Goal: Task Accomplishment & Management: Complete application form

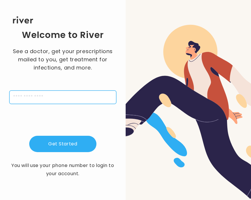
click at [54, 96] on input "tel" at bounding box center [62, 97] width 107 height 13
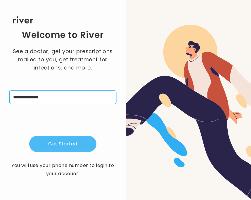
type input "**********"
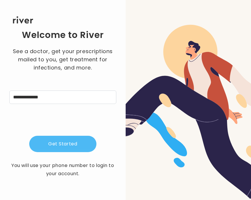
click at [72, 142] on button "Get Started" at bounding box center [62, 144] width 67 height 16
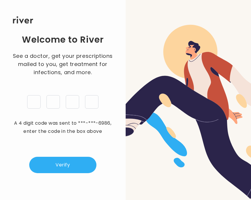
type input "*"
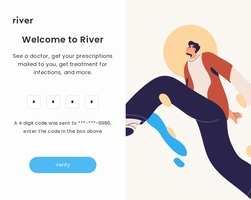
click at [63, 170] on button "Verify" at bounding box center [62, 165] width 67 height 16
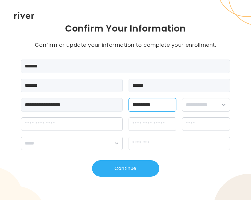
type input "**********"
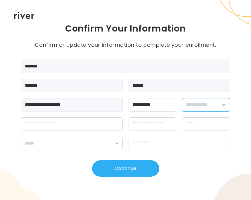
select select "******"
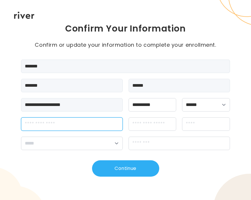
type input "*"
type input "**********"
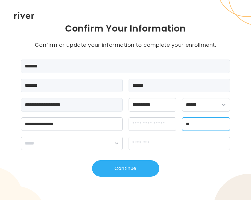
type input "*"
type input "**********"
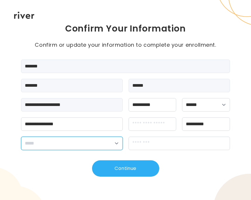
select select "**"
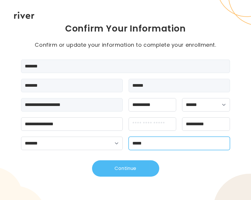
type input "*****"
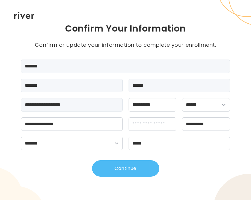
click at [117, 166] on button "Continue" at bounding box center [125, 168] width 67 height 16
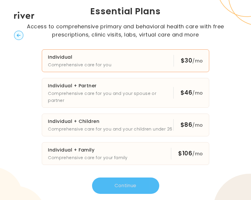
click at [169, 67] on button "Individual Comprehensive care for you $30 /mo" at bounding box center [125, 60] width 167 height 23
click at [133, 186] on button "Continue" at bounding box center [125, 186] width 67 height 16
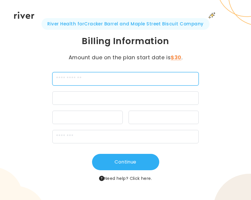
click at [99, 84] on input "cardName" at bounding box center [125, 78] width 146 height 13
click at [97, 81] on input "cardName" at bounding box center [125, 78] width 146 height 13
type input "**********"
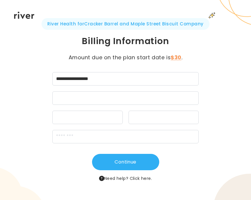
click at [74, 91] on div at bounding box center [125, 97] width 146 height 13
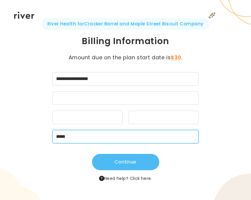
type input "*****"
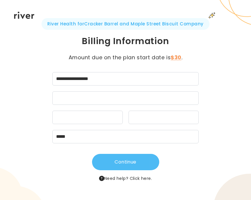
click at [148, 162] on button "Continue" at bounding box center [125, 162] width 67 height 16
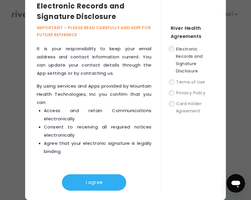
scroll to position [11, 0]
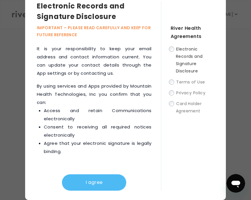
click at [95, 186] on button "I agree" at bounding box center [94, 182] width 64 height 16
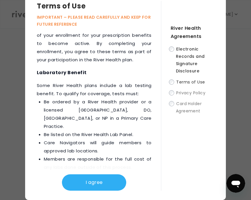
scroll to position [1446, 0]
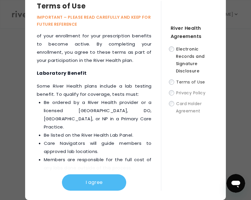
click at [103, 183] on button "I agree" at bounding box center [94, 182] width 64 height 16
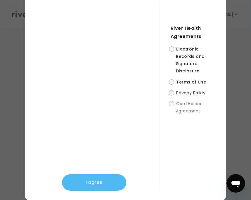
click at [95, 182] on button "I agree" at bounding box center [94, 182] width 64 height 16
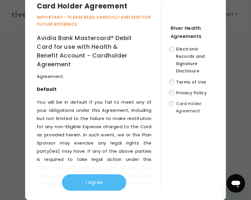
scroll to position [5174, 0]
click at [100, 179] on button "I agree" at bounding box center [94, 182] width 64 height 16
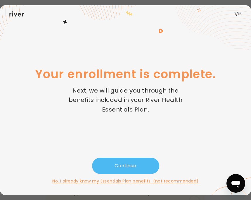
click at [122, 164] on button "Continue" at bounding box center [125, 166] width 67 height 16
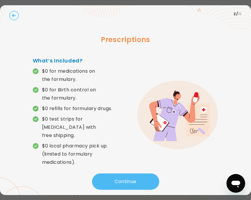
click at [117, 174] on button "Continue" at bounding box center [125, 182] width 67 height 16
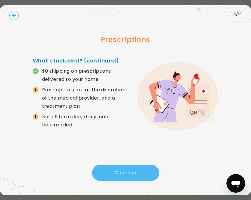
click at [113, 174] on button "Continue" at bounding box center [125, 173] width 67 height 16
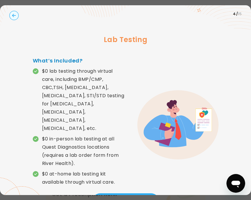
scroll to position [92, 0]
click at [102, 175] on div "What’s Included? $0 lab testing through virtual care, including BMP/CMP, CBC,TS…" at bounding box center [79, 125] width 93 height 137
click at [102, 193] on button "Continue" at bounding box center [125, 201] width 67 height 16
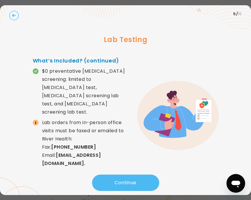
click at [116, 175] on button "Continue" at bounding box center [125, 183] width 67 height 16
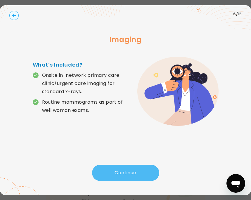
click at [114, 171] on button "Continue" at bounding box center [125, 173] width 67 height 16
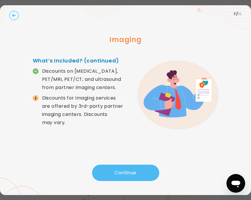
click at [115, 174] on button "Continue" at bounding box center [125, 173] width 67 height 16
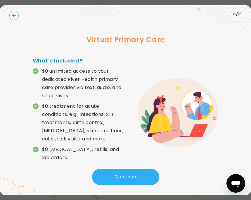
scroll to position [106, 0]
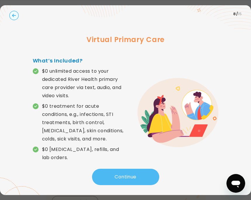
click at [106, 179] on button "Continue" at bounding box center [125, 177] width 67 height 16
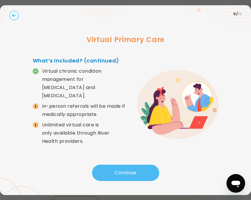
click at [108, 169] on button "Continue" at bounding box center [125, 173] width 67 height 16
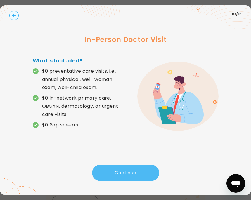
click at [108, 169] on button "Continue" at bounding box center [125, 173] width 67 height 16
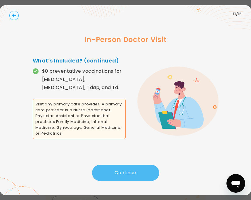
click at [108, 169] on button "Continue" at bounding box center [125, 173] width 67 height 16
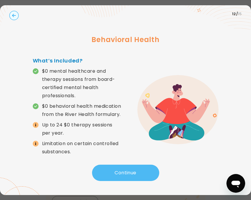
click at [108, 169] on button "Continue" at bounding box center [125, 173] width 67 height 16
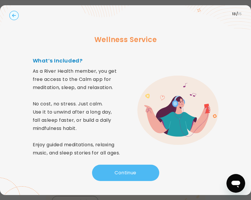
click at [107, 168] on button "Continue" at bounding box center [125, 173] width 67 height 16
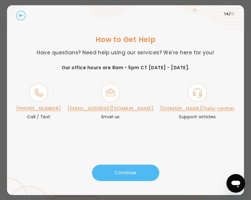
click at [102, 172] on button "Continue" at bounding box center [125, 173] width 67 height 16
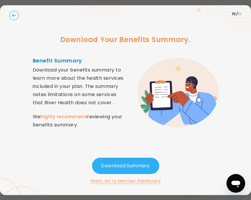
scroll to position [174, 0]
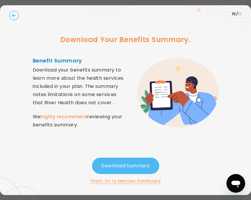
click at [109, 166] on button "Download Summary" at bounding box center [125, 166] width 67 height 16
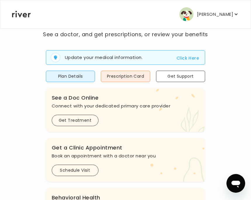
scroll to position [39, 0]
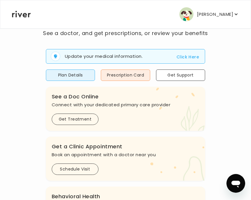
click at [190, 58] on button "Click Here" at bounding box center [187, 56] width 22 height 7
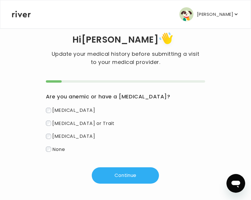
scroll to position [14, 0]
click at [62, 148] on span "None" at bounding box center [58, 149] width 13 height 7
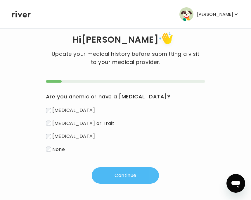
click at [128, 174] on button "Continue" at bounding box center [125, 175] width 67 height 16
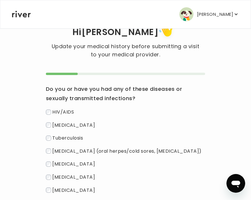
scroll to position [30, 0]
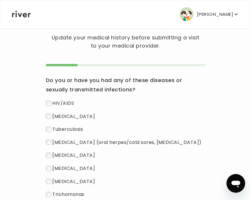
click at [55, 143] on span "Herpes (oral herpes/cold sores, genital herpes)" at bounding box center [126, 142] width 149 height 7
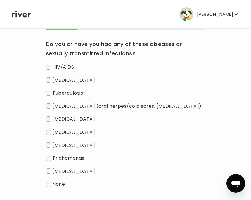
scroll to position [67, 0]
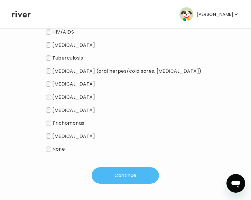
click at [113, 173] on button "Continue" at bounding box center [125, 175] width 67 height 16
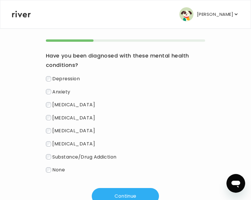
scroll to position [56, 0]
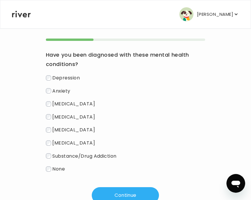
click at [51, 138] on div "Depression Anxiety Bipolar disorder Schizophrenia ADHD PTSD Substance/Drug Addi…" at bounding box center [125, 124] width 159 height 100
click at [51, 140] on label "PTSD" at bounding box center [125, 143] width 159 height 8
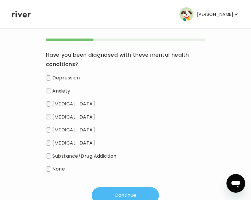
click at [115, 195] on button "Continue" at bounding box center [125, 195] width 67 height 16
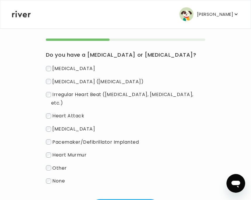
click at [63, 178] on span "None" at bounding box center [58, 181] width 13 height 7
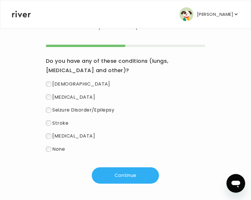
click at [70, 84] on span "Asthma" at bounding box center [81, 84] width 58 height 7
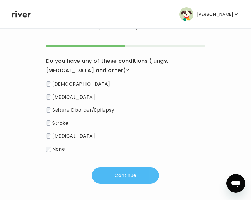
click at [109, 169] on button "Continue" at bounding box center [125, 175] width 67 height 16
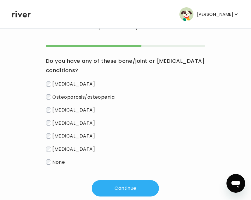
click at [63, 158] on label "None" at bounding box center [125, 162] width 159 height 8
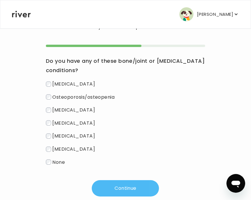
click at [113, 185] on button "Continue" at bounding box center [125, 188] width 67 height 16
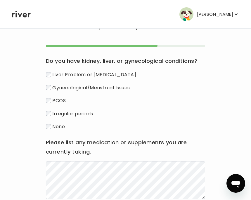
click at [64, 99] on span "PCOS" at bounding box center [58, 100] width 13 height 7
click at [64, 100] on span "PCOS" at bounding box center [58, 100] width 13 height 7
click at [64, 113] on span "Irregular periods" at bounding box center [72, 113] width 41 height 7
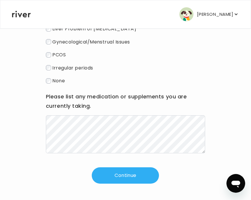
scroll to position [96, 0]
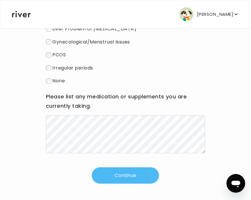
click at [124, 176] on button "Continue" at bounding box center [125, 175] width 67 height 16
click at [113, 169] on button "Continue" at bounding box center [125, 175] width 67 height 16
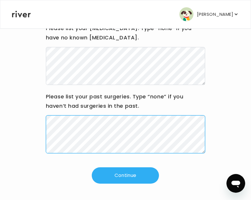
scroll to position [82, 0]
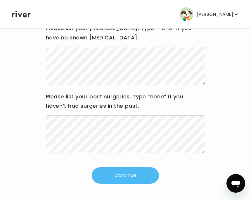
click at [120, 178] on button "Continue" at bounding box center [125, 175] width 67 height 16
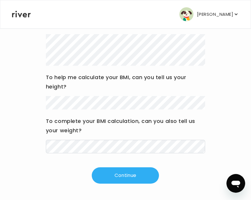
scroll to position [95, 0]
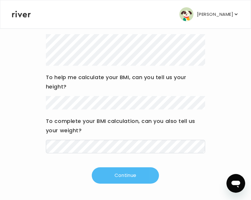
click at [121, 181] on button "Continue" at bounding box center [125, 175] width 67 height 16
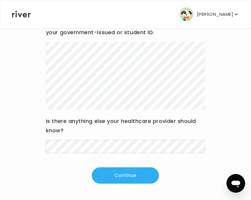
scroll to position [88, 0]
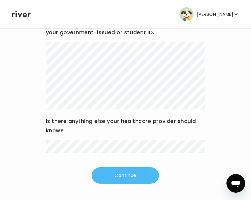
click at [115, 180] on button "Continue" at bounding box center [125, 175] width 67 height 16
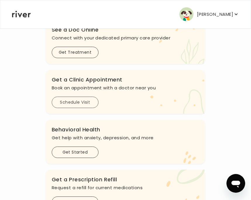
scroll to position [84, 0]
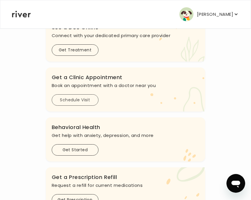
click at [78, 96] on button "Schedule Visit" at bounding box center [75, 99] width 47 height 11
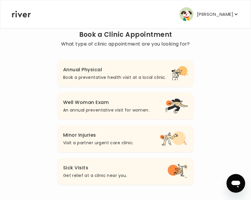
scroll to position [47, 0]
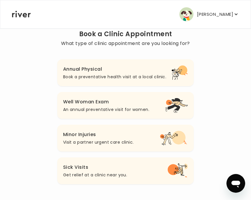
click at [134, 144] on button "Minor Injuries Visit a partner urgent care clinic." at bounding box center [125, 138] width 136 height 27
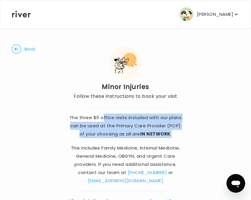
drag, startPoint x: 103, startPoint y: 117, endPoint x: 178, endPoint y: 135, distance: 76.7
click at [178, 135] on p "The three $0 office visits included with our plans can be used at the Primary C…" at bounding box center [125, 126] width 116 height 25
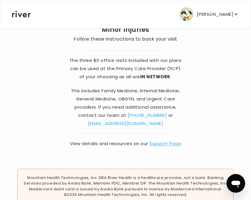
scroll to position [58, 0]
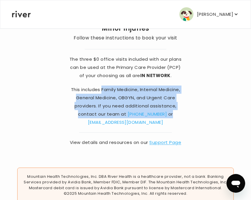
drag, startPoint x: 101, startPoint y: 88, endPoint x: 182, endPoint y: 112, distance: 84.0
click at [182, 112] on p "This includes Family Medicine, Internal Medicine, General Medicine, OBGYN, and …" at bounding box center [125, 106] width 116 height 41
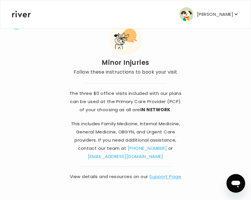
scroll to position [25, 0]
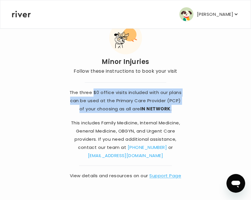
drag, startPoint x: 94, startPoint y: 94, endPoint x: 171, endPoint y: 109, distance: 78.3
click at [171, 109] on p "The three $0 office visits included with our plans can be used at the Primary C…" at bounding box center [125, 101] width 116 height 25
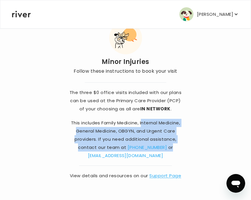
drag, startPoint x: 141, startPoint y: 124, endPoint x: 177, endPoint y: 149, distance: 43.2
click at [177, 149] on p "This includes Family Medicine, Internal Medicine, General Medicine, OBGYN, and …" at bounding box center [125, 139] width 116 height 41
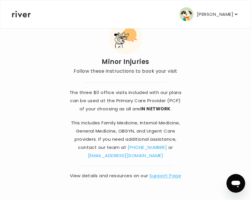
click at [196, 155] on div "Back Minor Injuries Follow these instructions to book your visit The three $0 o…" at bounding box center [126, 99] width 228 height 193
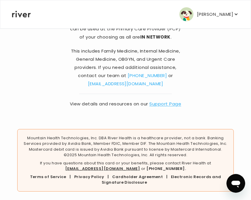
scroll to position [97, 0]
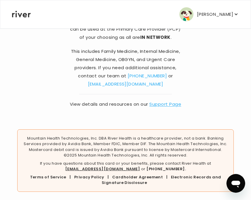
click at [164, 105] on link "Support Page" at bounding box center [165, 104] width 32 height 6
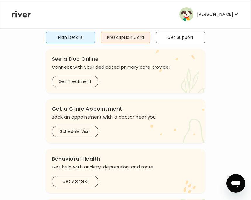
scroll to position [53, 0]
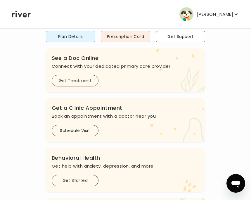
click at [77, 81] on button "Get Treatment" at bounding box center [75, 80] width 47 height 11
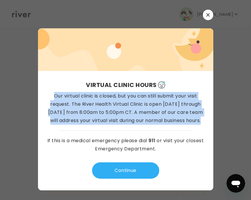
drag, startPoint x: 54, startPoint y: 99, endPoint x: 155, endPoint y: 125, distance: 104.1
click at [155, 125] on p "Our virtual clinic is closed, but you can still submit your visit request. The …" at bounding box center [125, 108] width 157 height 33
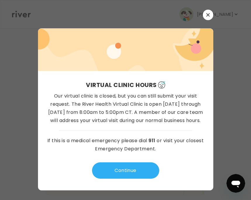
click at [179, 126] on div "Virtual Clinic Hours Our virtual clinic is closed, but you can still submit you…" at bounding box center [125, 130] width 175 height 119
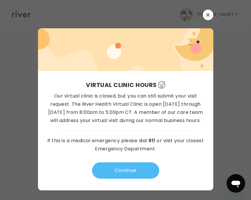
click at [129, 170] on button "Continue" at bounding box center [125, 170] width 67 height 16
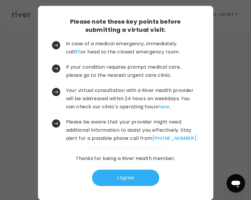
scroll to position [13, 0]
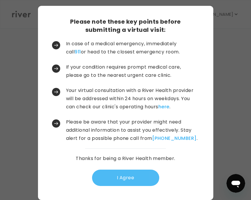
click at [126, 176] on button "I Agree" at bounding box center [125, 178] width 67 height 16
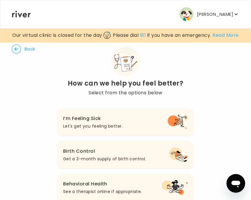
click at [126, 123] on button "I’m Feeling Sick Let's get you feeling better." at bounding box center [125, 122] width 136 height 27
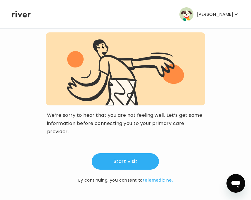
scroll to position [55, 0]
drag, startPoint x: 160, startPoint y: 119, endPoint x: 161, endPoint y: 128, distance: 9.4
click at [161, 128] on p "We’re sorry to hear that you are not feeling well. Let’s get some information b…" at bounding box center [125, 123] width 157 height 25
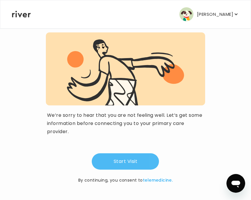
click at [138, 163] on button "Start Visit" at bounding box center [125, 161] width 67 height 16
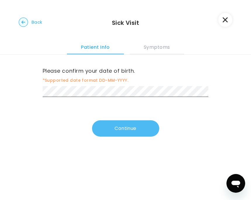
click at [111, 129] on button "Continue" at bounding box center [125, 128] width 67 height 16
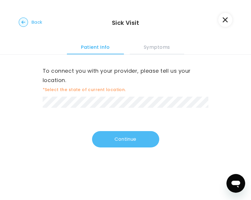
click at [114, 141] on button "Continue" at bounding box center [125, 139] width 67 height 16
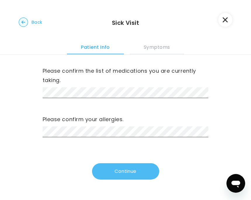
click at [111, 167] on button "Continue" at bounding box center [125, 171] width 67 height 16
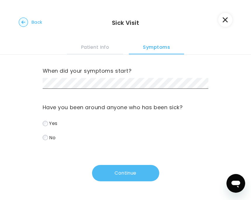
click at [114, 173] on button "Continue" at bounding box center [125, 173] width 67 height 16
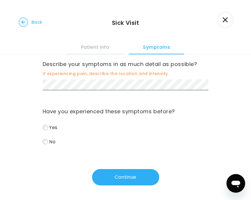
click at [50, 127] on span "Yes" at bounding box center [53, 127] width 8 height 7
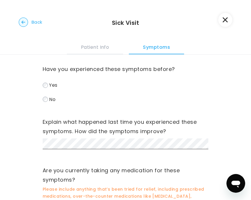
scroll to position [65, 0]
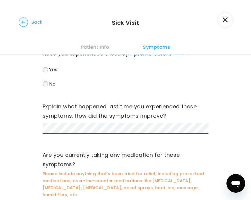
click at [83, 134] on div "Explain what happened last time you experienced these symptoms. How did the sym…" at bounding box center [126, 119] width 166 height 34
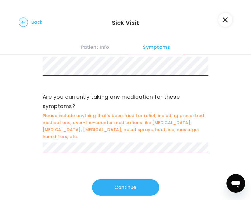
scroll to position [131, 0]
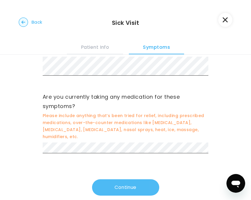
click at [112, 180] on button "Continue" at bounding box center [125, 187] width 67 height 16
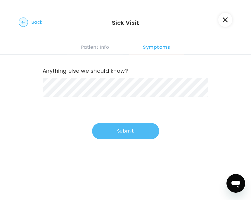
click at [112, 133] on button "Submit" at bounding box center [125, 131] width 67 height 16
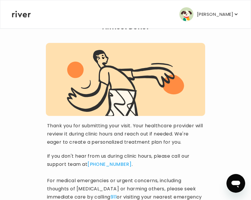
scroll to position [50, 0]
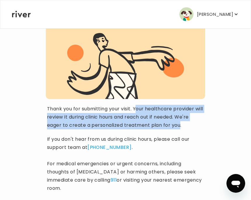
drag, startPoint x: 136, startPoint y: 110, endPoint x: 180, endPoint y: 127, distance: 46.7
click at [180, 127] on p "Thank you for submitting your visit. Your healthcare provider will review it du…" at bounding box center [125, 117] width 157 height 25
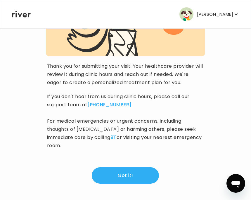
scroll to position [93, 0]
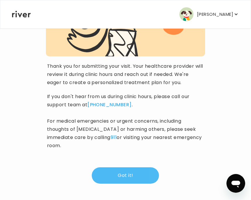
click at [138, 179] on button "Got it!" at bounding box center [125, 175] width 67 height 16
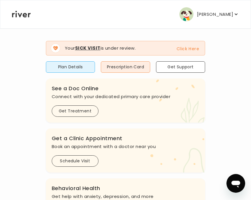
scroll to position [47, 0]
click at [80, 69] on button "Plan Details" at bounding box center [70, 66] width 49 height 11
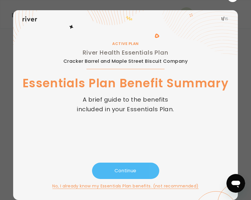
scroll to position [8, 0]
click at [129, 174] on button "Continue" at bounding box center [125, 171] width 67 height 16
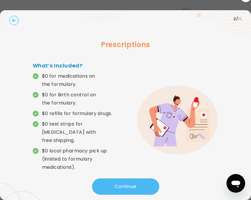
click at [117, 178] on button "Continue" at bounding box center [125, 186] width 67 height 16
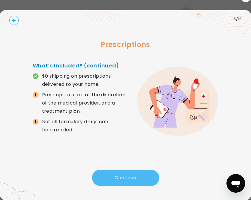
click at [117, 172] on button "Continue" at bounding box center [125, 178] width 67 height 16
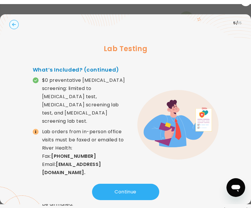
scroll to position [1, 0]
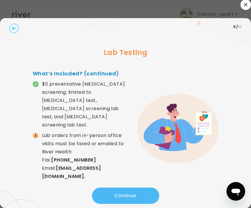
click at [134, 189] on button "Continue" at bounding box center [125, 196] width 67 height 16
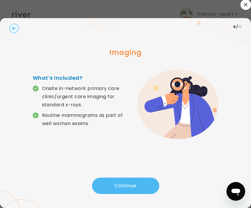
click at [134, 181] on button "Continue" at bounding box center [125, 186] width 67 height 16
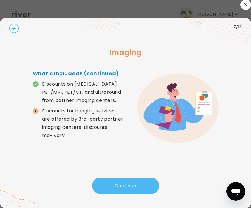
click at [134, 181] on button "Continue" at bounding box center [125, 186] width 67 height 16
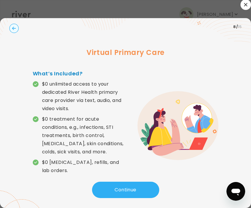
click at [246, 5] on icon "button" at bounding box center [245, 4] width 3 height 3
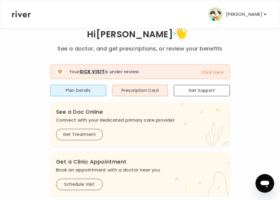
scroll to position [31, 0]
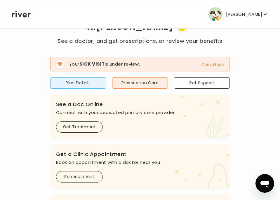
click at [87, 81] on button "Plan Details" at bounding box center [78, 82] width 56 height 11
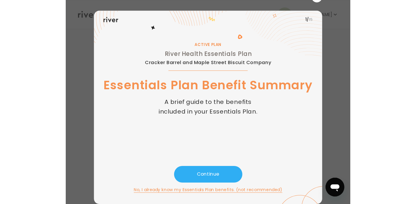
scroll to position [5, 0]
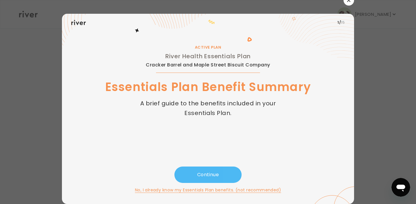
click at [215, 173] on button "Continue" at bounding box center [207, 174] width 67 height 16
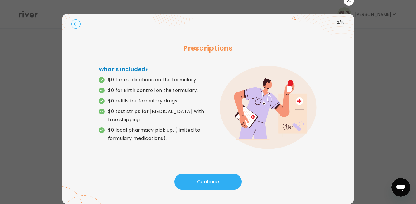
click at [200, 167] on div "Prescriptions What’s Included? $0 for medications on the formulary. $0 for Birt…" at bounding box center [207, 102] width 273 height 142
